Goal: Answer question/provide support

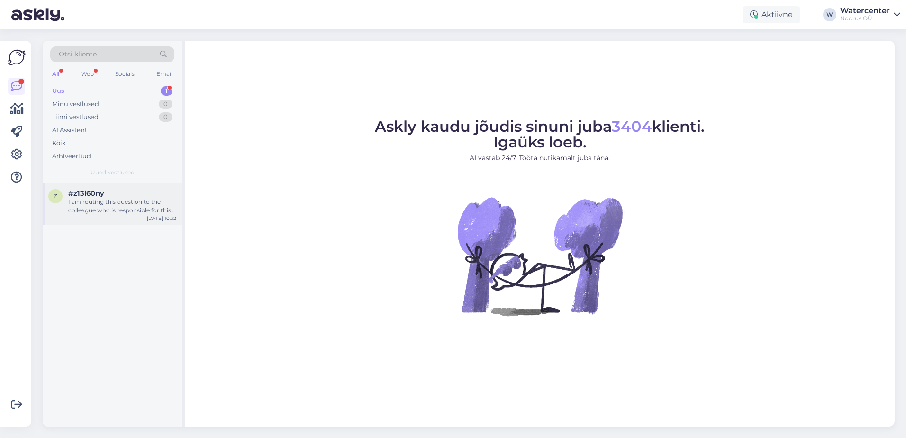
click at [115, 197] on div "#z13l60ny" at bounding box center [122, 193] width 108 height 9
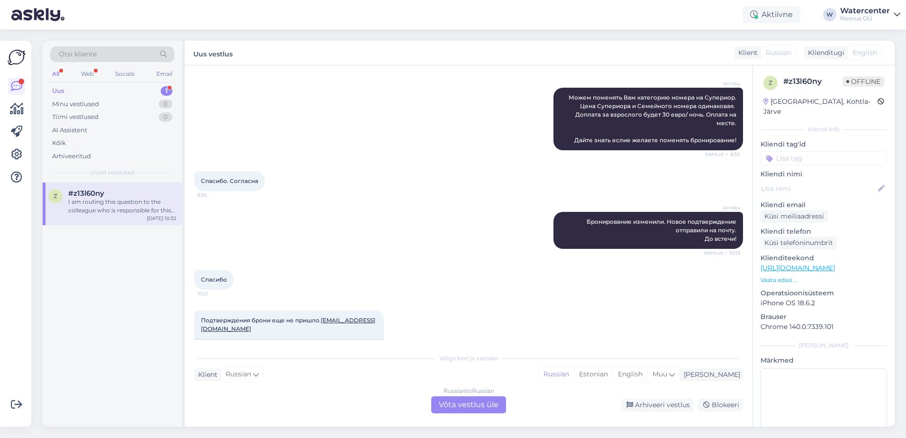
scroll to position [880, 0]
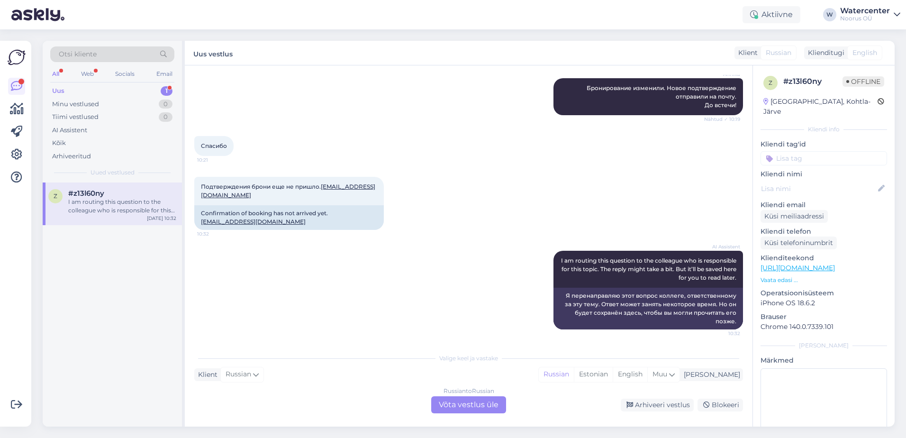
click at [478, 404] on div "Russian to Russian Võta vestlus üle" at bounding box center [468, 404] width 75 height 17
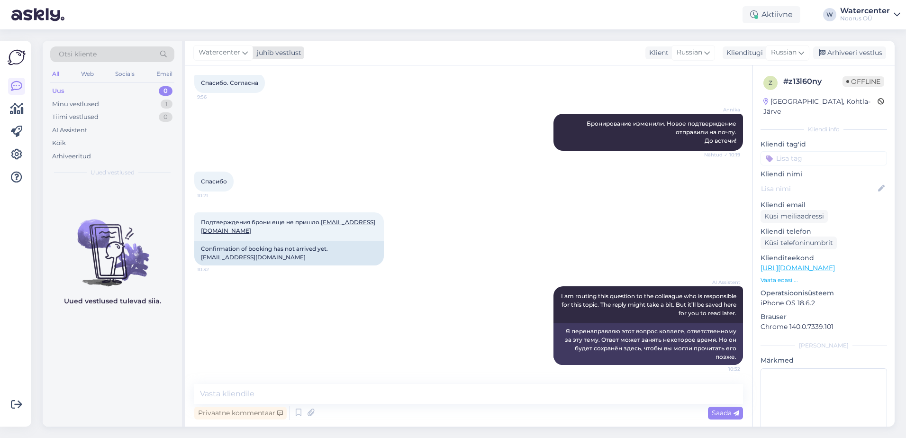
click at [223, 59] on div "Watercenter" at bounding box center [223, 52] width 60 height 15
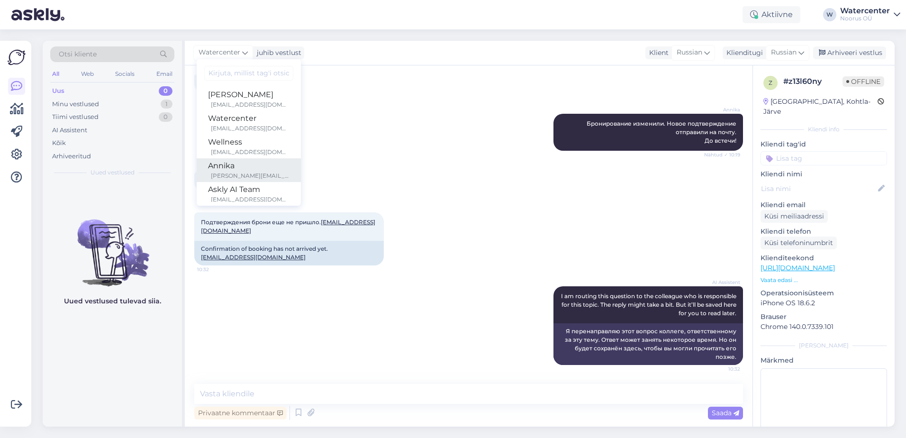
click at [236, 170] on div "Annika" at bounding box center [248, 165] width 81 height 11
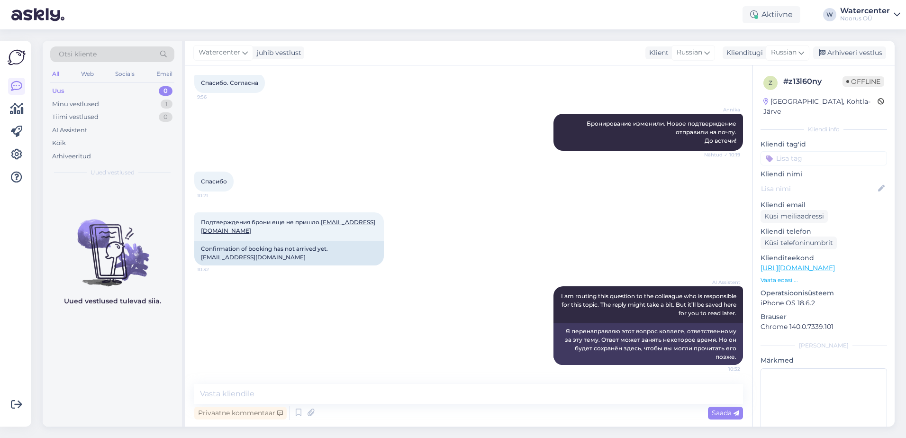
scroll to position [856, 0]
